Goal: Task Accomplishment & Management: Complete application form

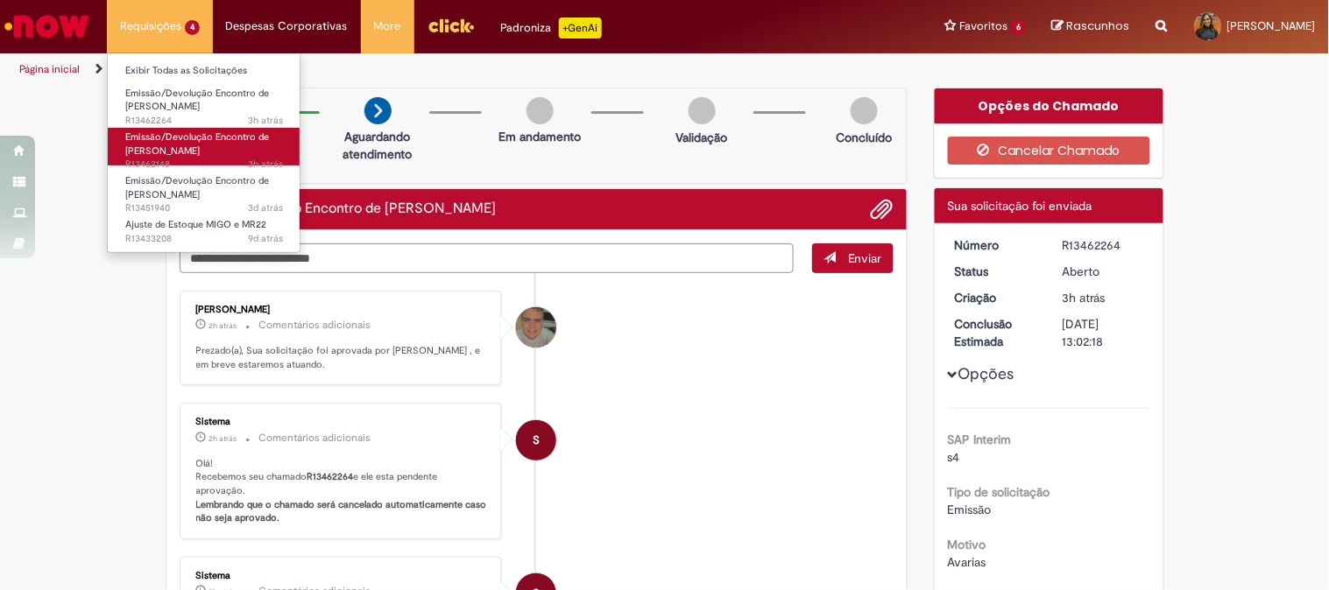
click at [180, 152] on span "Emissão/Devolução Encontro de [PERSON_NAME]" at bounding box center [197, 144] width 144 height 27
